Goal: Find specific page/section: Find specific page/section

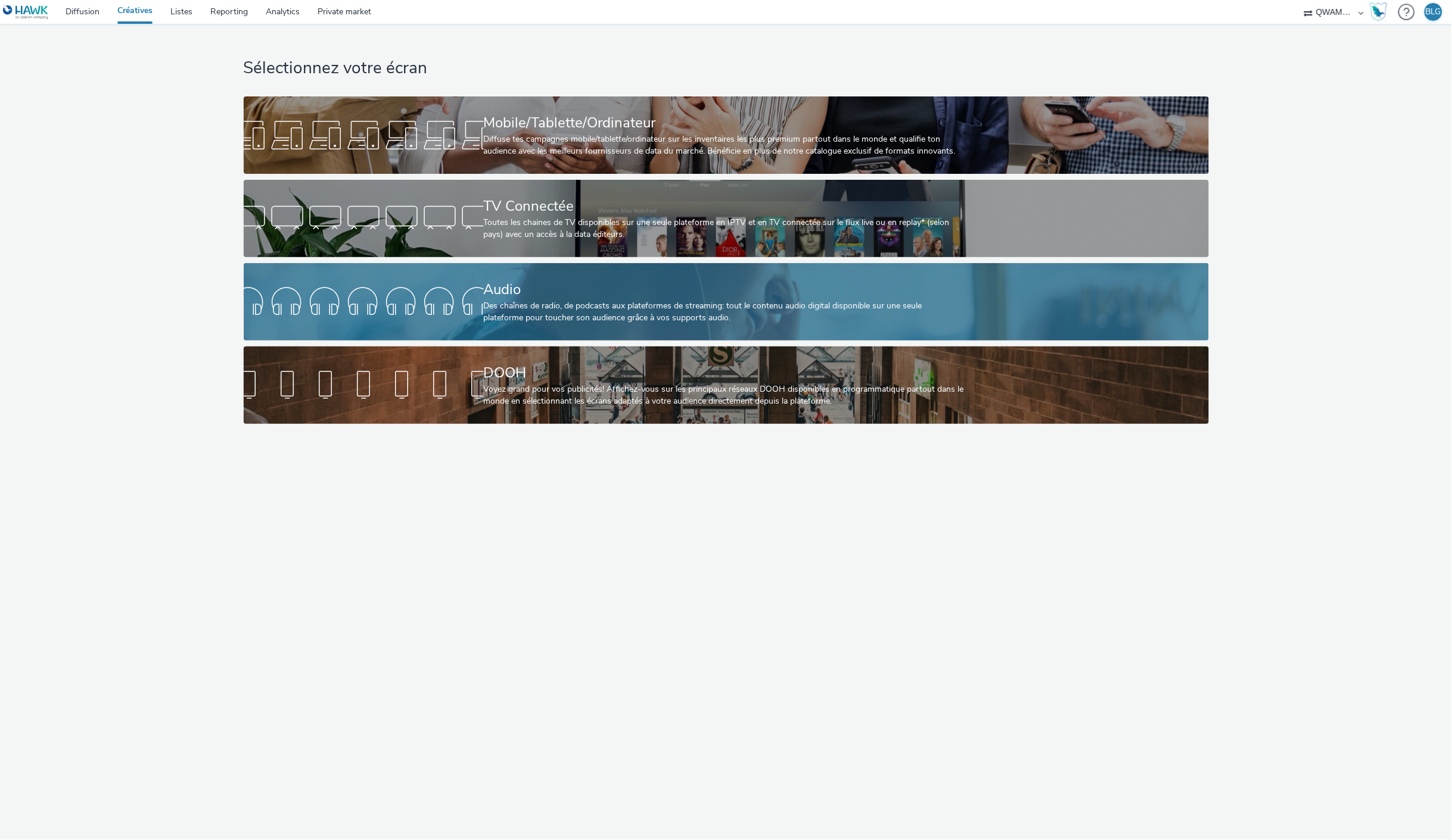
click at [423, 286] on div at bounding box center [363, 302] width 240 height 38
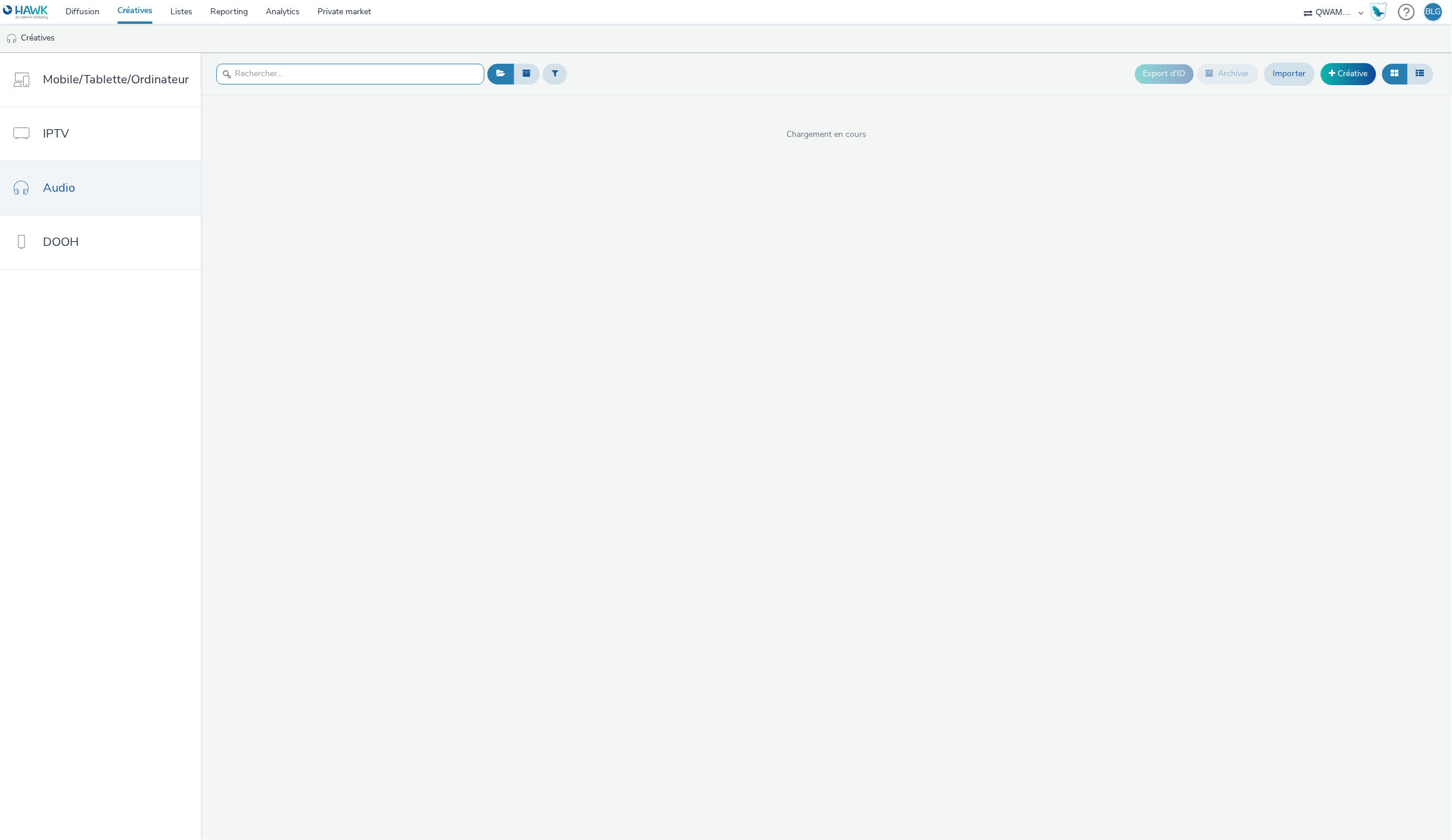
click at [378, 80] on input "text" at bounding box center [350, 74] width 268 height 21
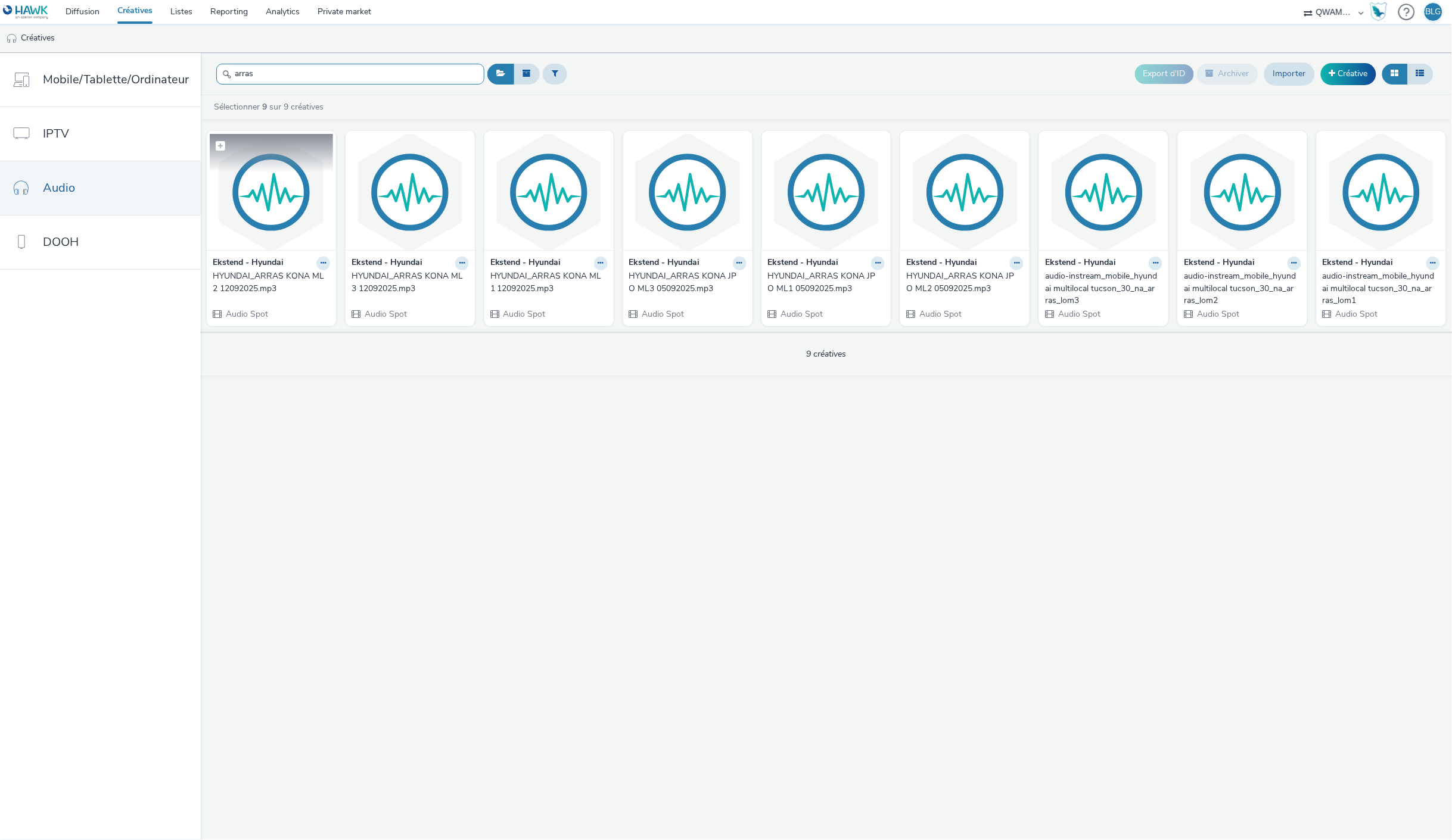
type input "arras"
click at [240, 269] on strong "Ekstend - Hyundai" at bounding box center [249, 263] width 71 height 14
click at [260, 249] on img at bounding box center [271, 192] width 123 height 116
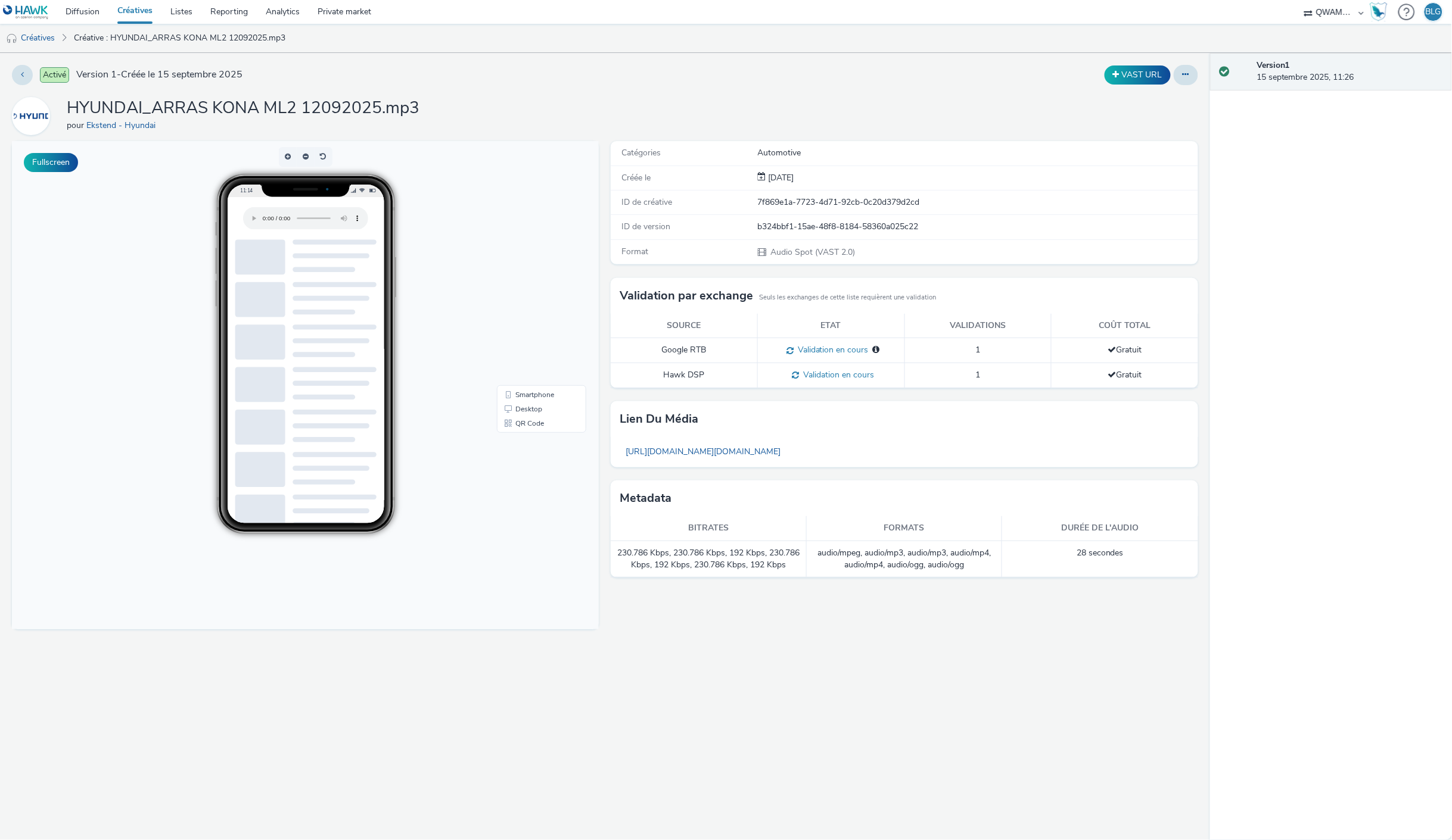
click at [144, 14] on link "Créatives" at bounding box center [135, 12] width 53 height 24
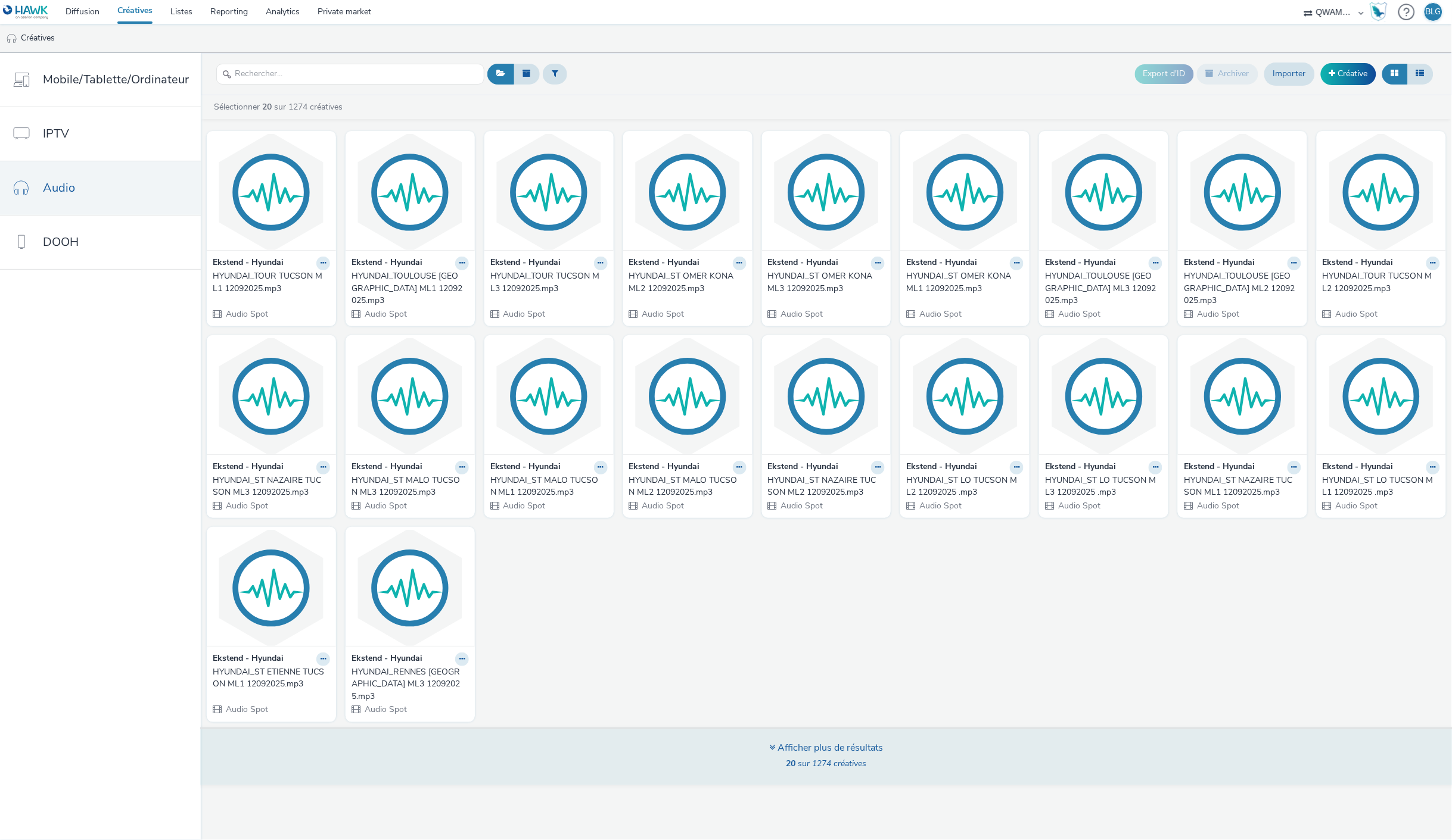
click at [849, 742] on div "Afficher plus de résultats" at bounding box center [826, 748] width 114 height 14
click at [797, 742] on div "Afficher plus de résultats" at bounding box center [826, 748] width 114 height 14
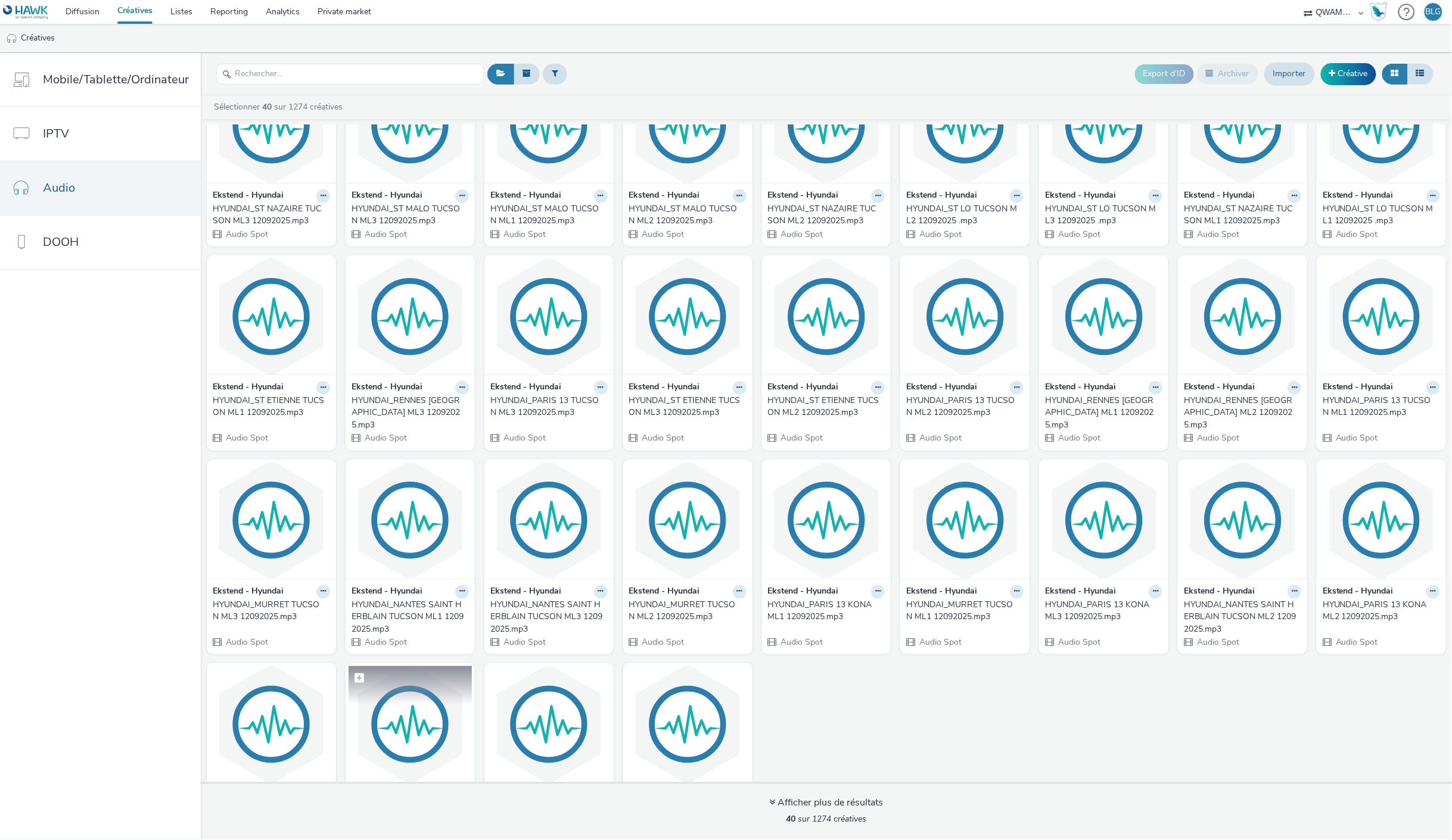
scroll to position [337, 0]
